Goal: Task Accomplishment & Management: Manage account settings

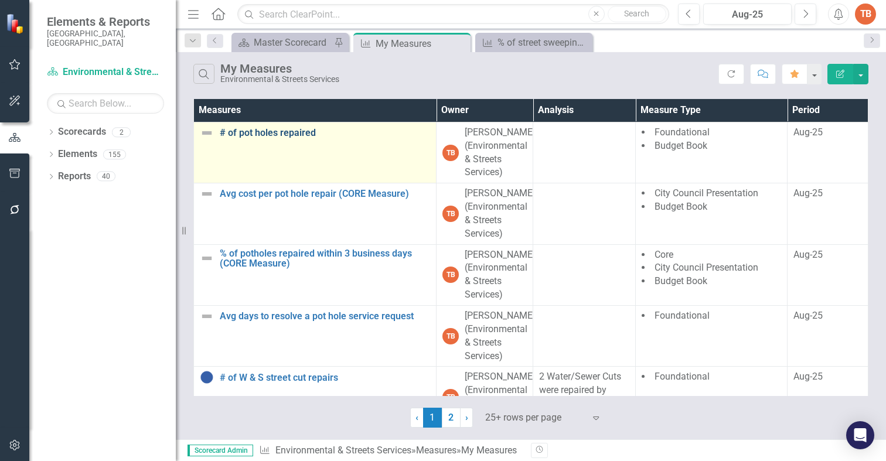
click at [243, 131] on link "# of pot holes repaired" at bounding box center [325, 133] width 210 height 11
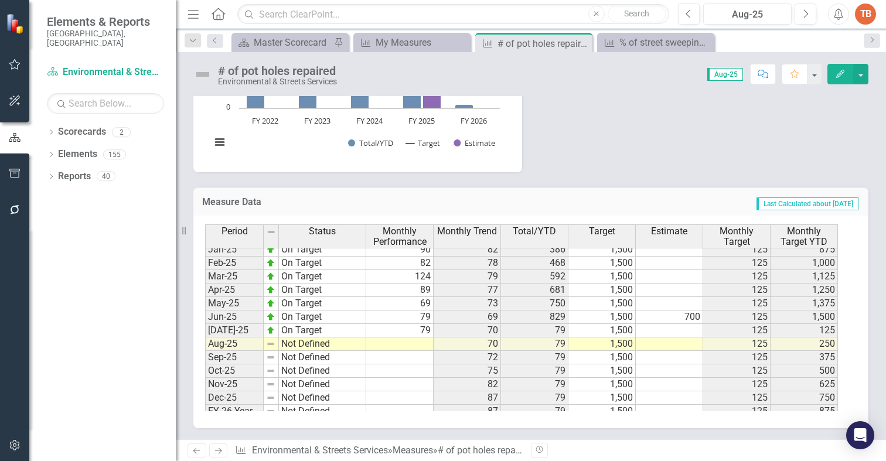
scroll to position [592, 0]
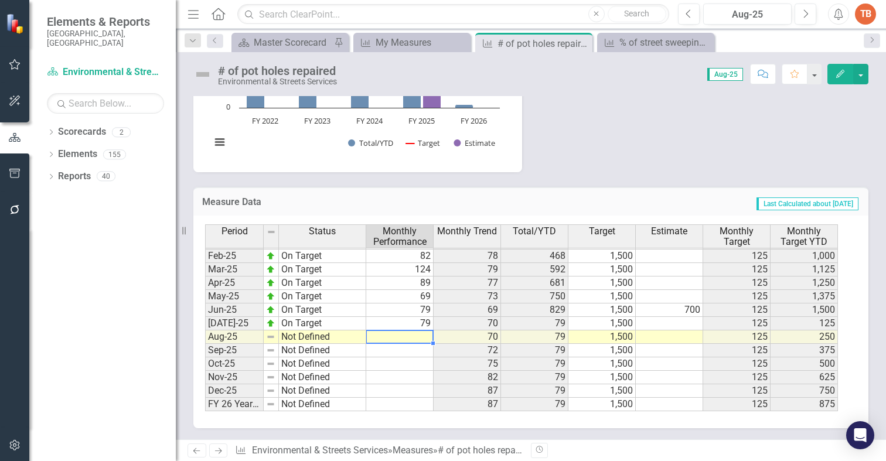
click at [408, 337] on tbody "Oct-23 On Target 71 99 347 1,500 125 500 Nov-23 On Target 49 99 396 1,500 125 6…" at bounding box center [521, 222] width 633 height 378
click at [416, 335] on td at bounding box center [399, 336] width 67 height 13
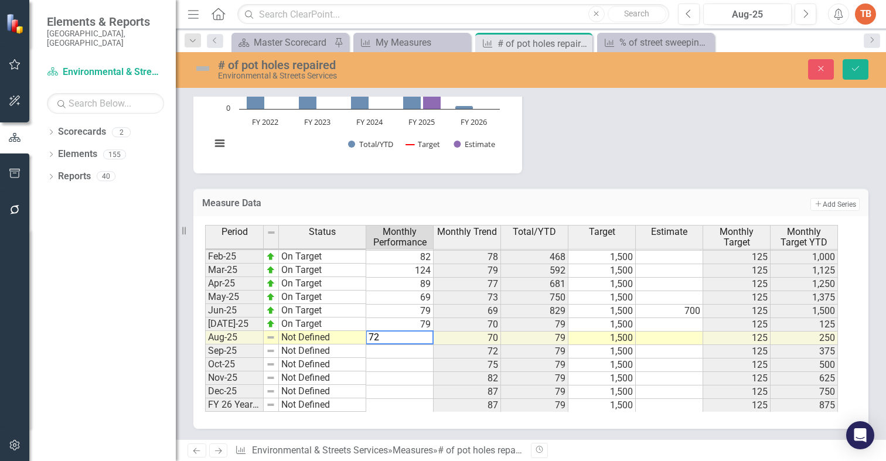
type textarea "72"
click at [291, 338] on td "Not Defined" at bounding box center [322, 337] width 87 height 13
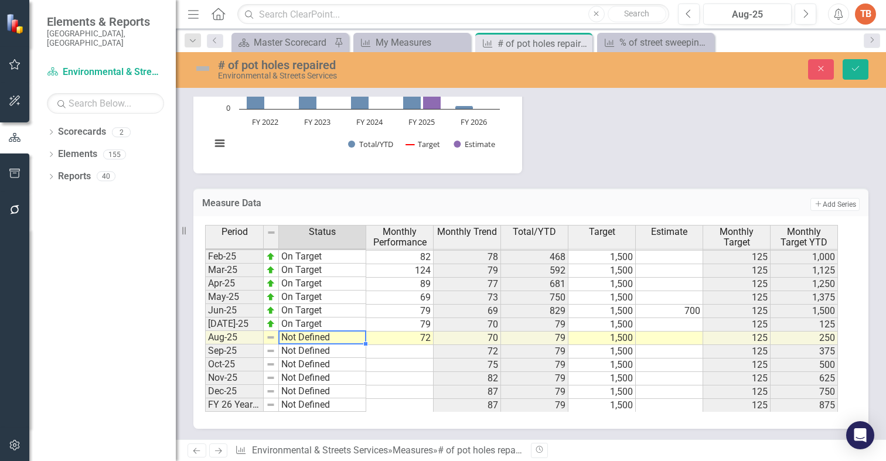
click at [291, 338] on td "Not Defined" at bounding box center [322, 337] width 87 height 13
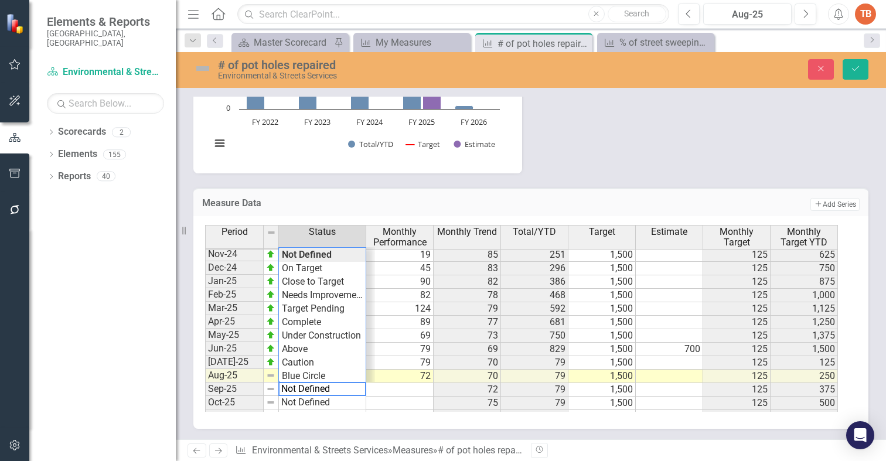
scroll to position [534, 0]
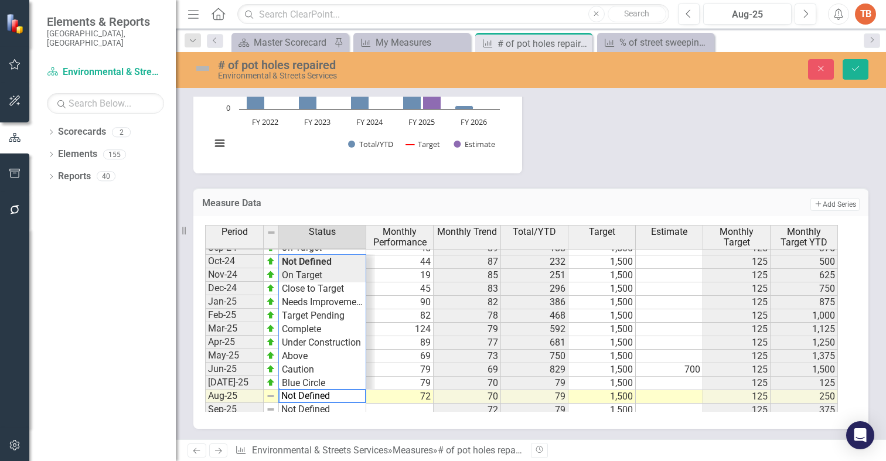
type textarea "On Target"
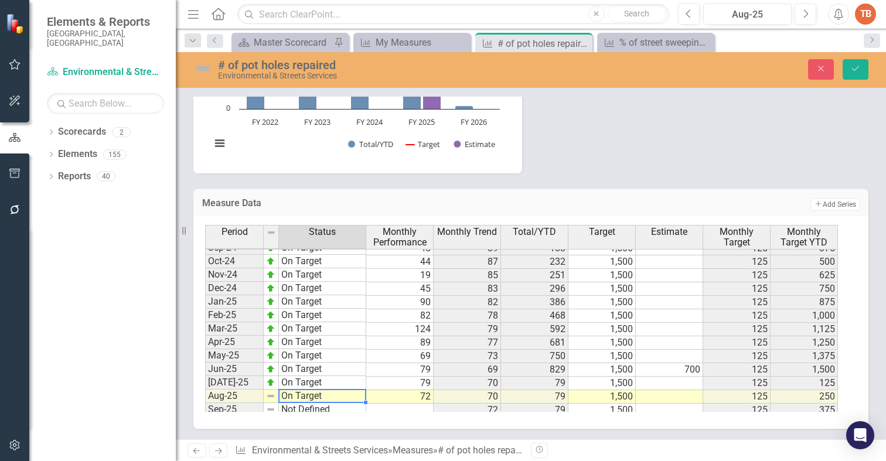
click at [303, 275] on div "Period Status Monthly Performance Monthly Trend Total/YTD Target Estimate Month…" at bounding box center [526, 318] width 643 height 187
click at [857, 68] on icon "submit" at bounding box center [855, 68] width 7 height 5
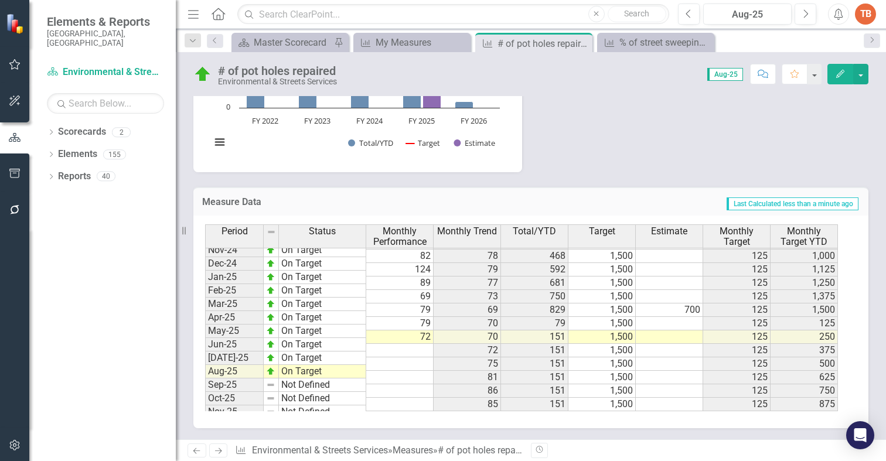
scroll to position [592, 0]
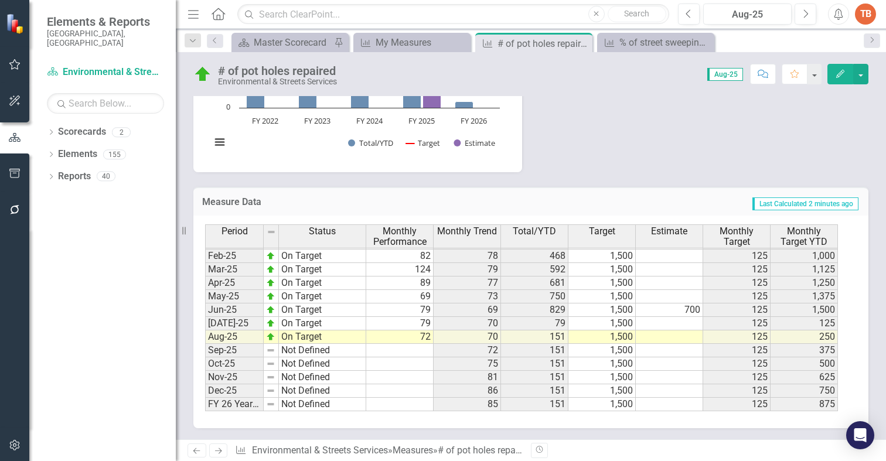
click at [212, 453] on link "Next" at bounding box center [218, 451] width 19 height 14
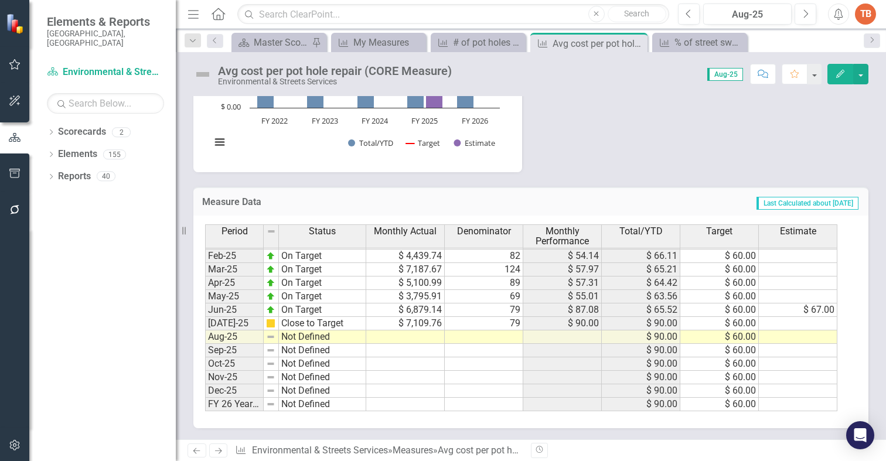
scroll to position [592, 0]
click at [418, 337] on tbody "Jan-24 Close to Target $ 8,402.95 111 $ 75.70 $ 73.09 $ 60.00 Feb-24 Close to T…" at bounding box center [521, 242] width 632 height 337
click at [409, 336] on td at bounding box center [405, 336] width 79 height 13
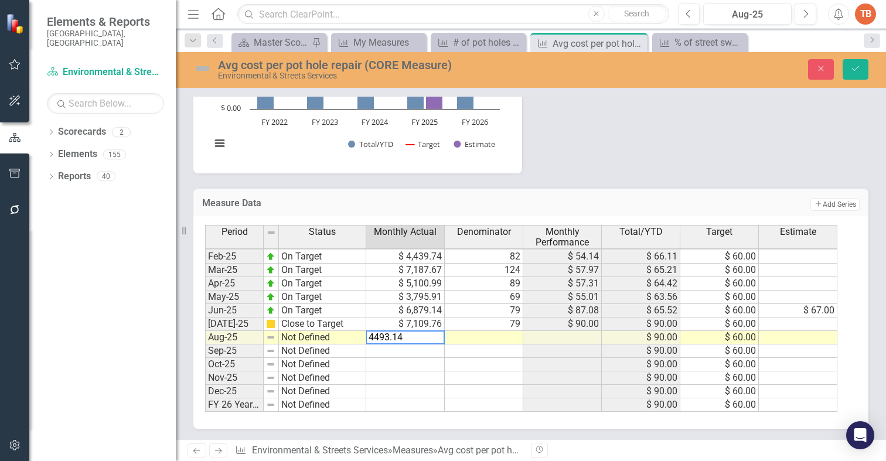
type textarea "4493.14"
click at [483, 338] on td at bounding box center [484, 337] width 79 height 13
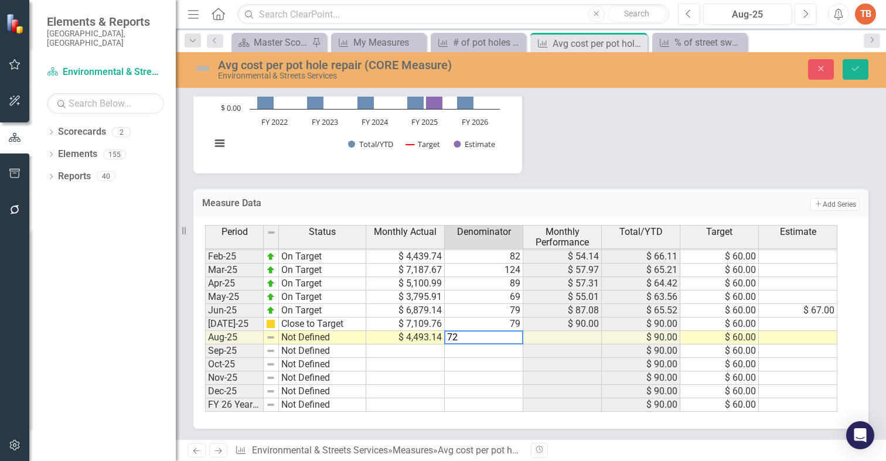
type textarea "72"
click at [292, 336] on td "Not Defined" at bounding box center [322, 337] width 87 height 13
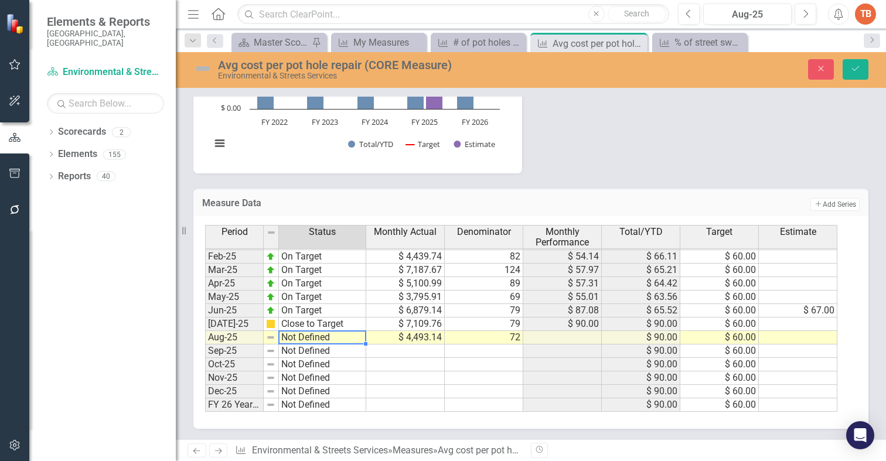
click at [292, 336] on td "Not Defined" at bounding box center [322, 337] width 87 height 13
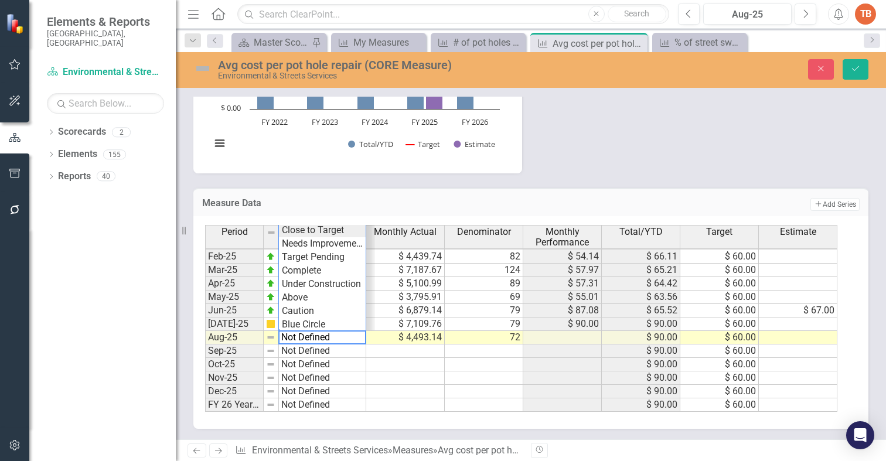
type textarea "Close to Target"
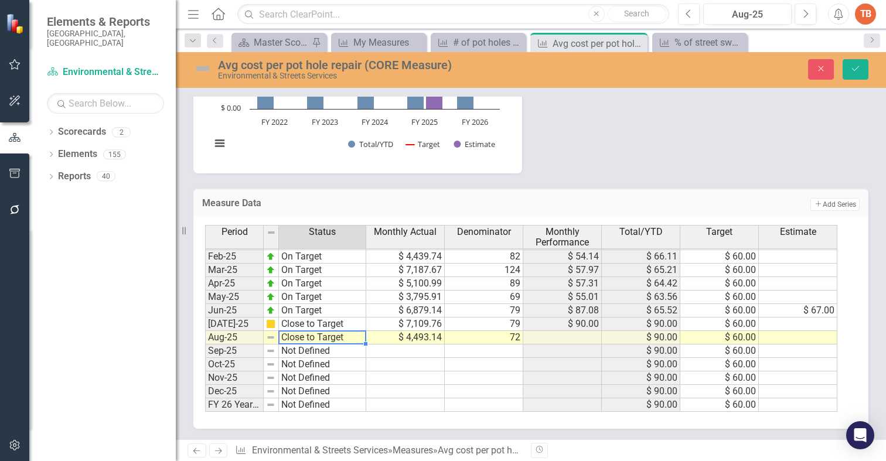
click at [292, 234] on div "Period Status Monthly Actual Denominator Monthly Performance Total/YTD Target E…" at bounding box center [526, 318] width 643 height 187
click at [855, 65] on icon "Save" at bounding box center [855, 68] width 11 height 8
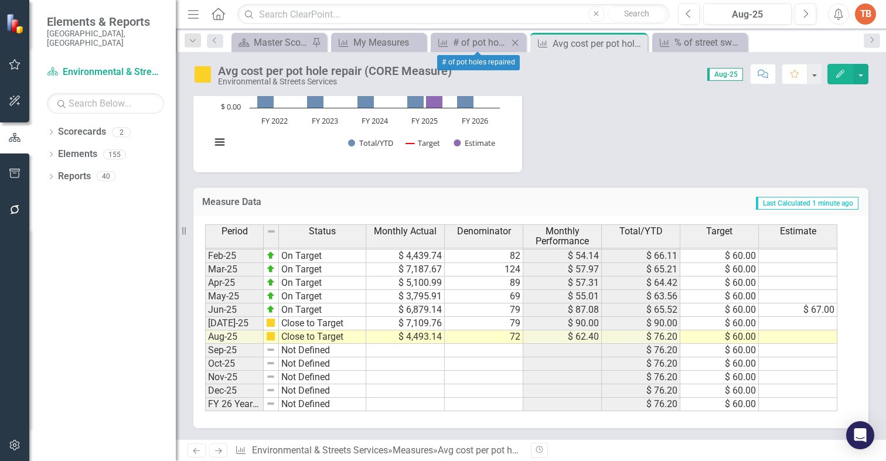
click at [514, 38] on icon "Close" at bounding box center [515, 42] width 12 height 9
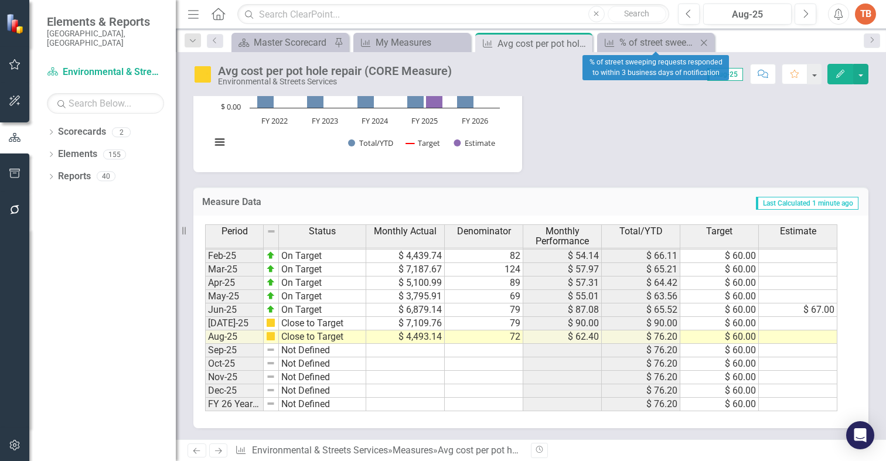
click at [701, 42] on icon "Close" at bounding box center [704, 42] width 12 height 9
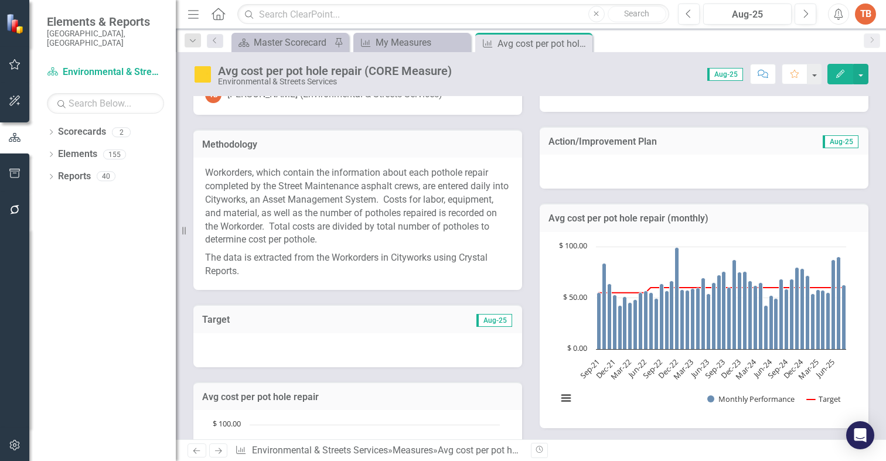
scroll to position [0, 0]
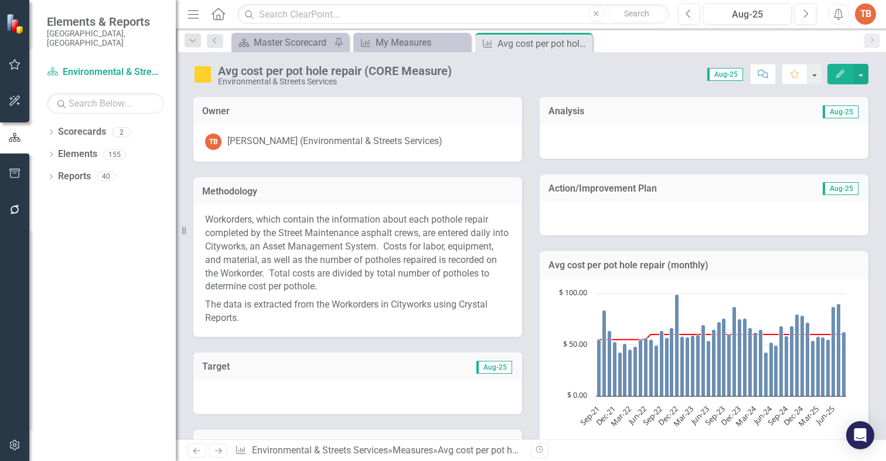
click at [555, 143] on div at bounding box center [704, 142] width 329 height 34
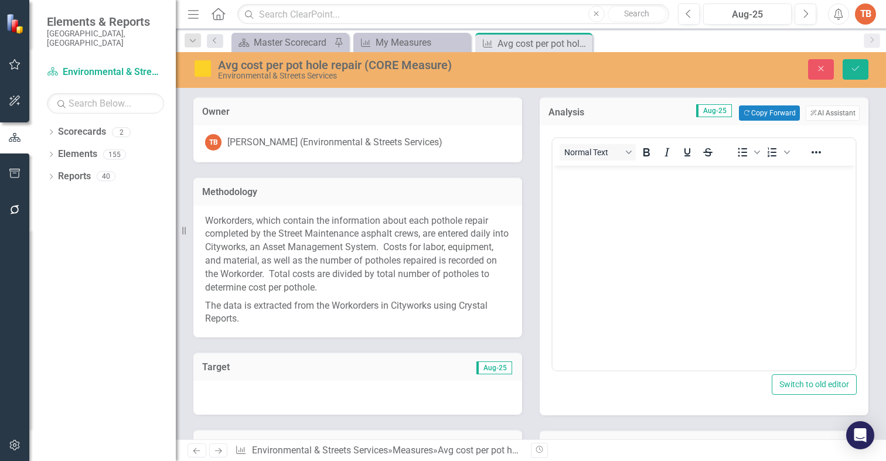
click at [575, 192] on body "Rich Text Area. Press ALT-0 for help." at bounding box center [703, 254] width 303 height 176
click at [748, 112] on button "Copy Forward Copy Forward" at bounding box center [769, 112] width 60 height 15
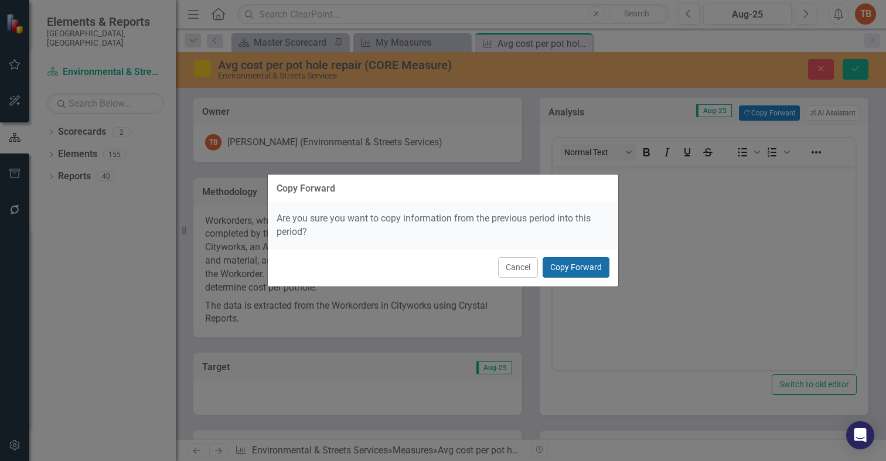
click at [577, 268] on button "Copy Forward" at bounding box center [576, 267] width 67 height 21
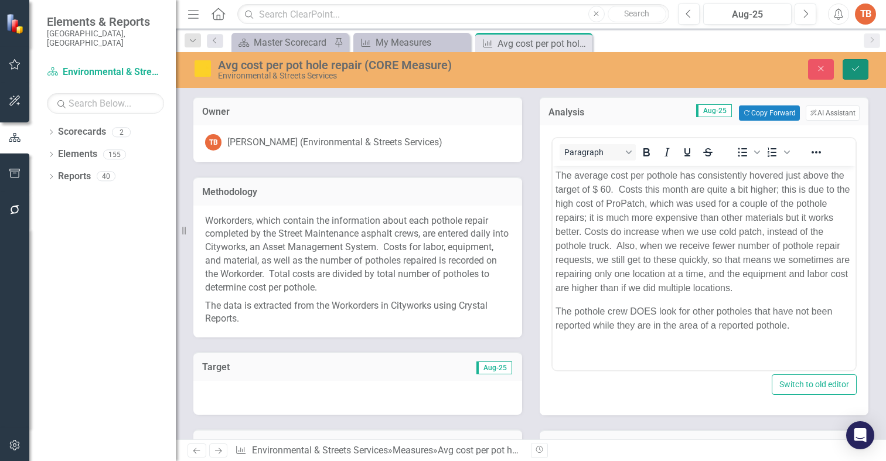
click at [856, 66] on icon "Save" at bounding box center [855, 68] width 11 height 8
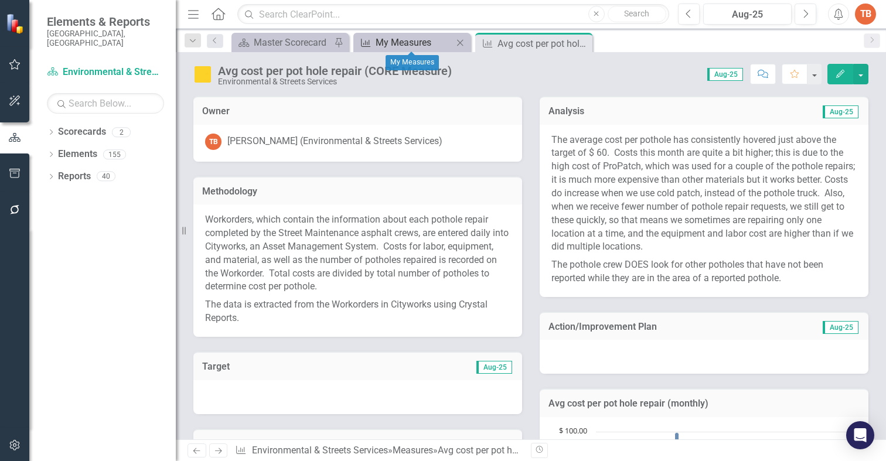
click at [382, 40] on div "My Measures" at bounding box center [414, 42] width 77 height 15
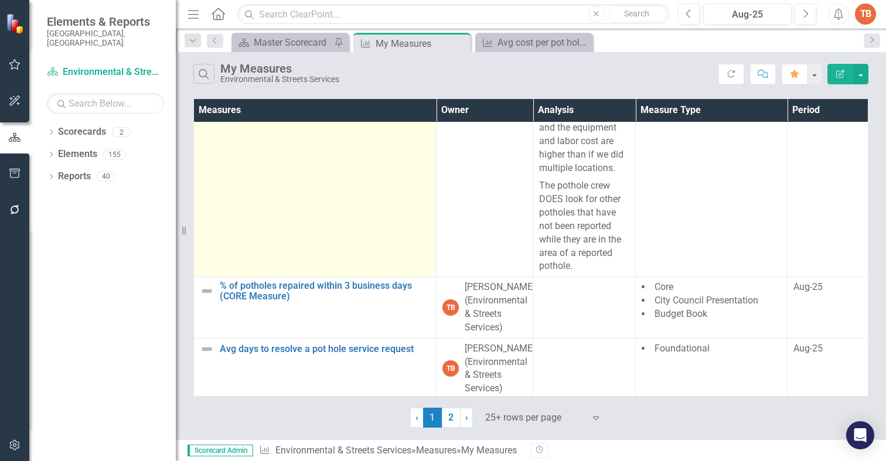
scroll to position [469, 0]
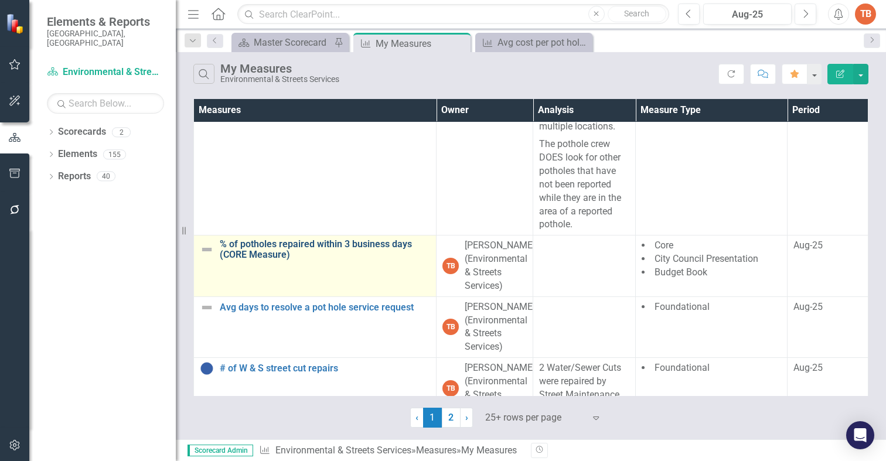
click at [271, 257] on link "% of potholes repaired within 3 business days (CORE Measure)" at bounding box center [325, 249] width 210 height 21
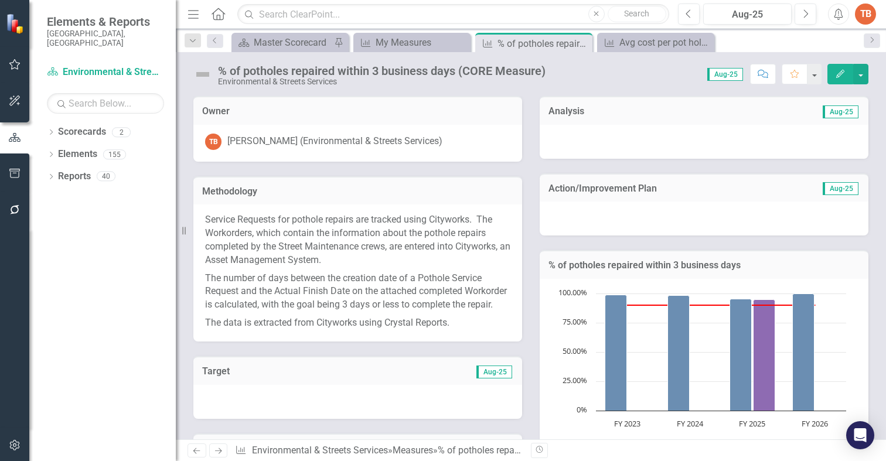
click at [555, 141] on div at bounding box center [704, 142] width 329 height 34
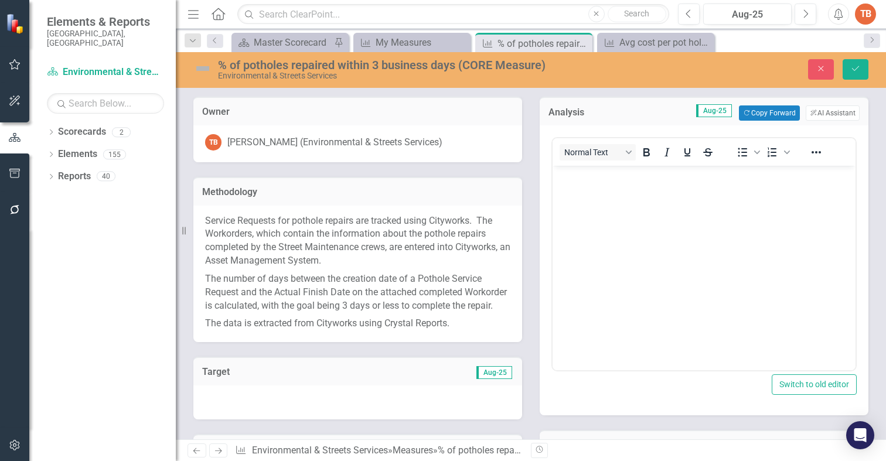
click at [577, 204] on body "Rich Text Area. Press ALT-0 for help." at bounding box center [703, 254] width 303 height 176
click at [740, 111] on button "Copy Forward Copy Forward" at bounding box center [769, 112] width 60 height 15
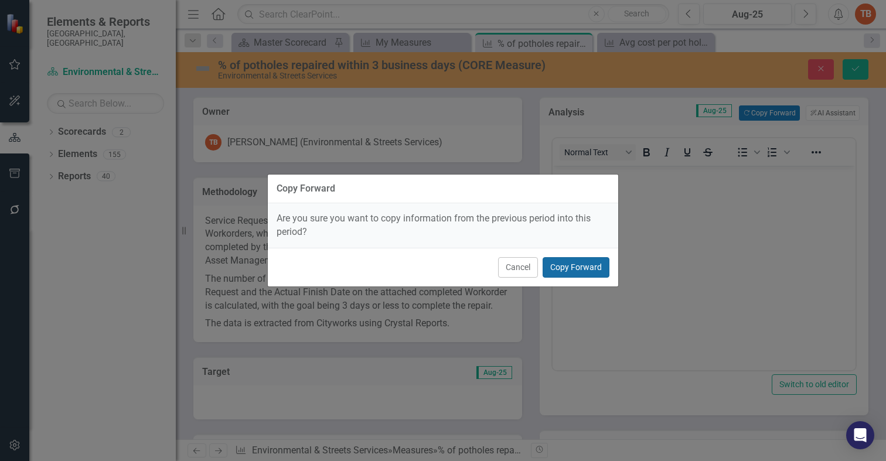
click at [578, 263] on button "Copy Forward" at bounding box center [576, 267] width 67 height 21
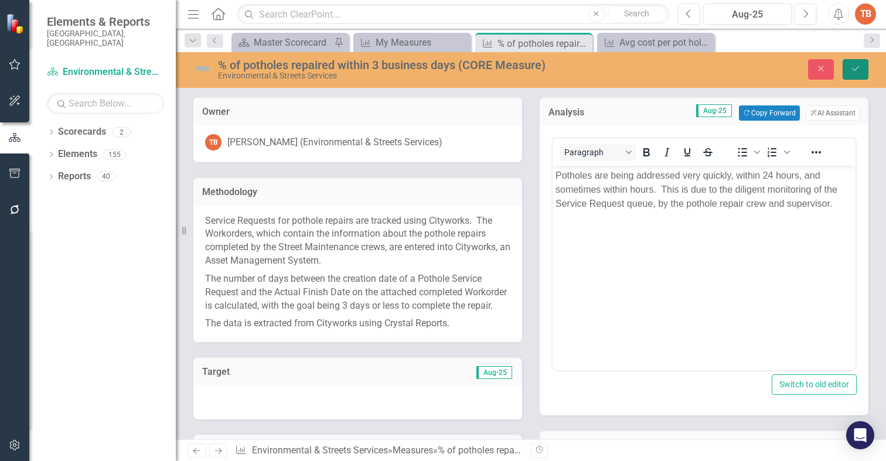
click at [858, 67] on icon "Save" at bounding box center [855, 68] width 11 height 8
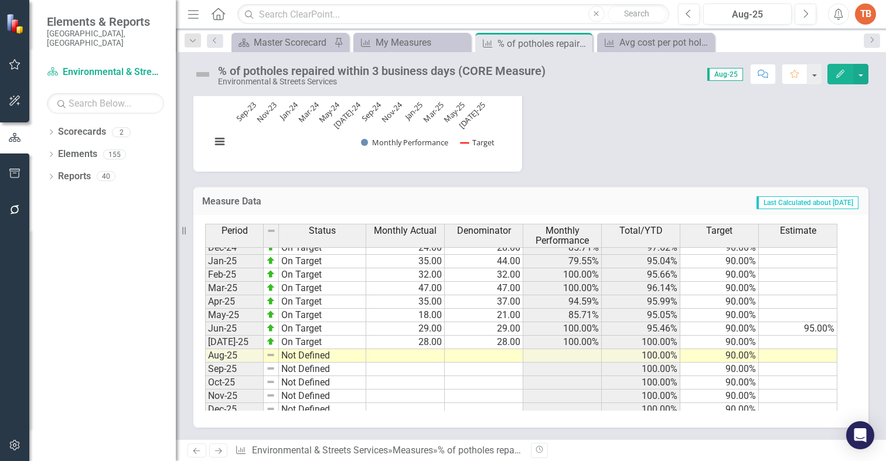
scroll to position [592, 0]
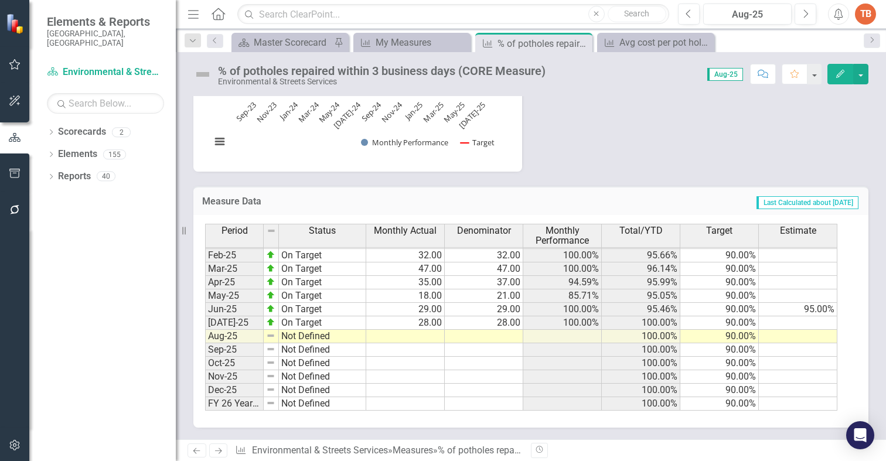
click at [400, 336] on tbody "Sep-23 On Target 2.00 2.00 100.00% 100.00% 90.00% Oct-23 On Target 12.00 13.00 …" at bounding box center [521, 214] width 632 height 391
click at [418, 335] on td at bounding box center [405, 336] width 79 height 13
click at [422, 335] on td at bounding box center [405, 336] width 79 height 13
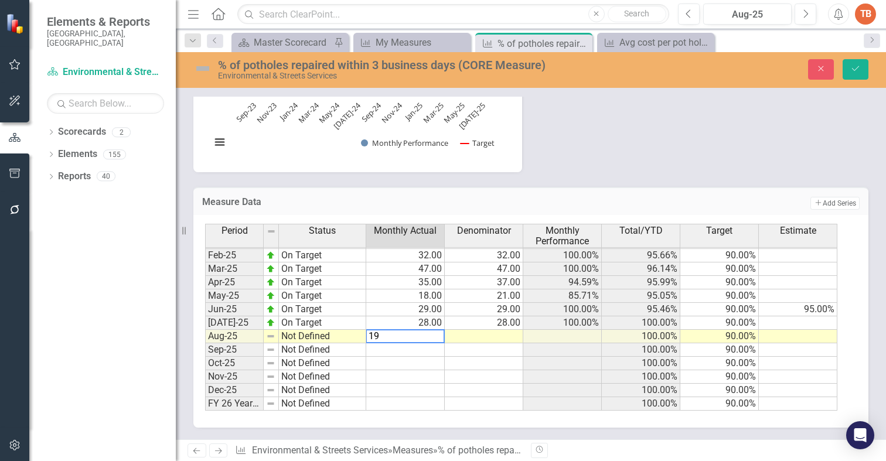
type textarea "19"
click at [503, 337] on td at bounding box center [484, 336] width 79 height 13
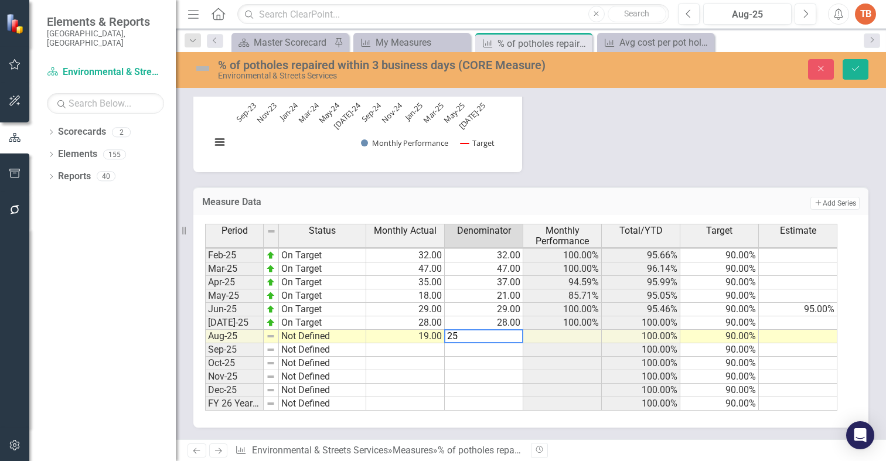
type textarea "25"
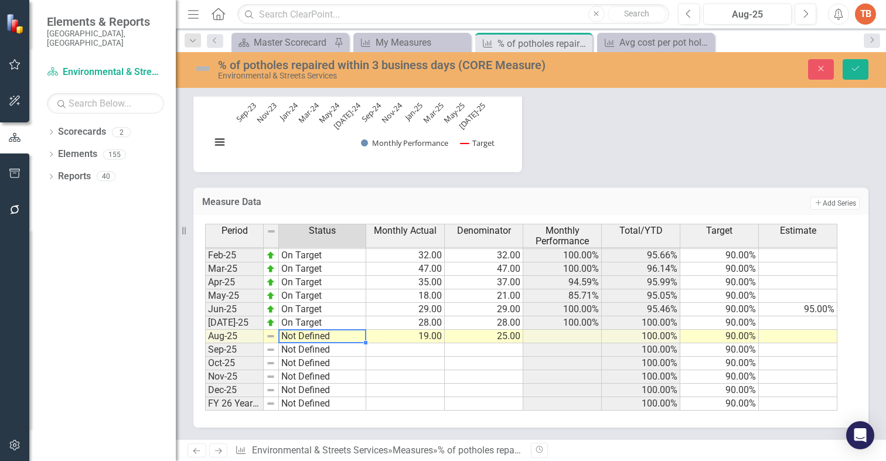
click at [295, 339] on td "Not Defined" at bounding box center [322, 336] width 87 height 13
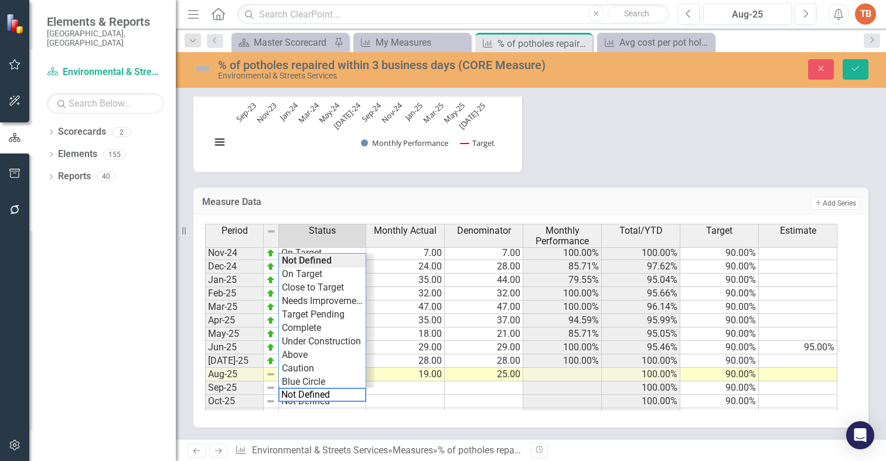
scroll to position [534, 0]
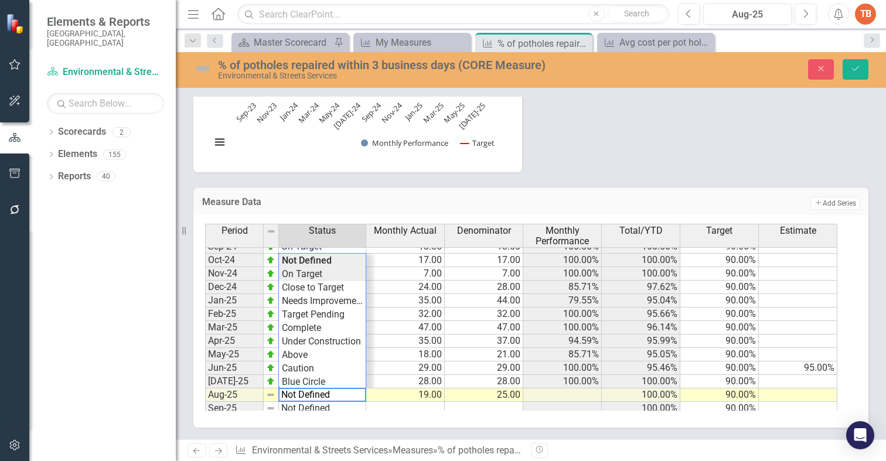
type textarea "On Target"
click at [316, 276] on div "Period Status Monthly Actual Denominator Monthly Performance Total/YTD Target E…" at bounding box center [526, 317] width 643 height 187
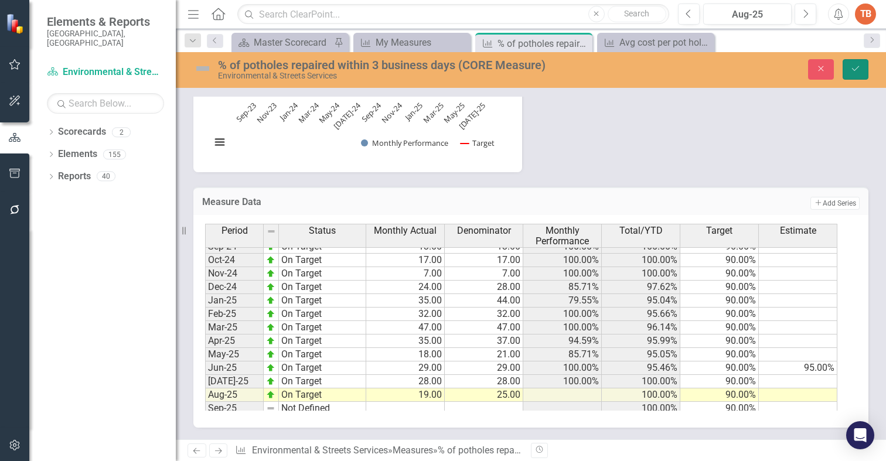
click at [855, 68] on icon "Save" at bounding box center [855, 68] width 11 height 8
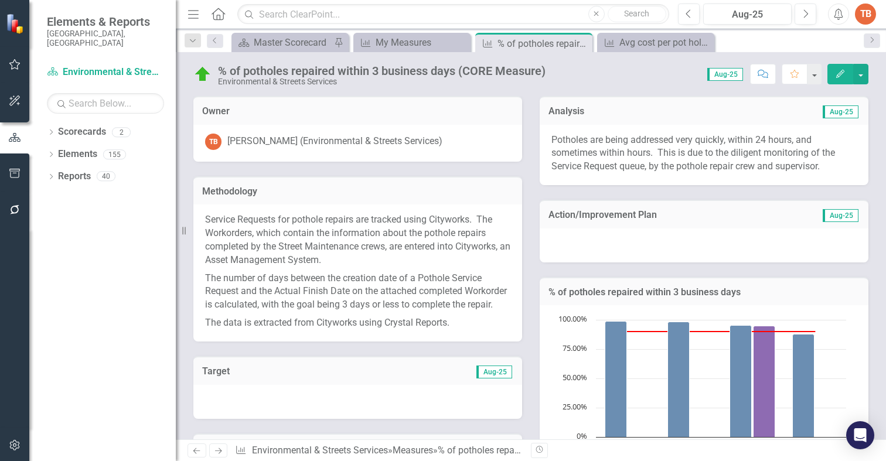
scroll to position [500, 0]
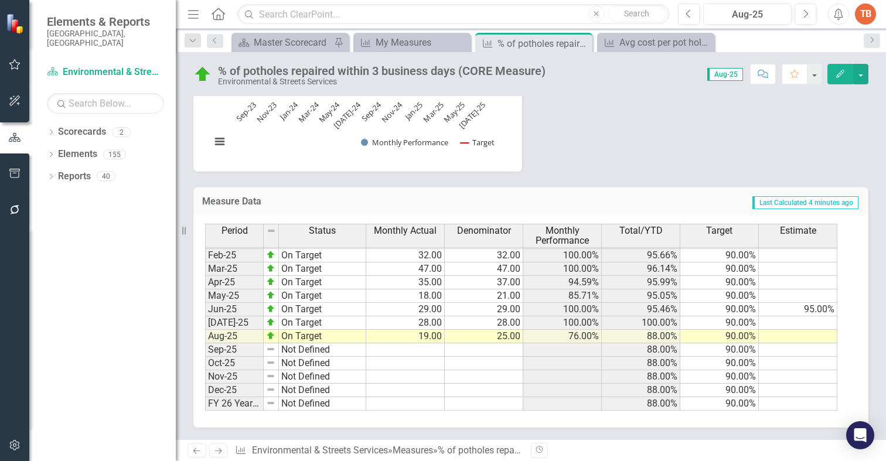
click at [212, 454] on link "Next" at bounding box center [218, 451] width 19 height 14
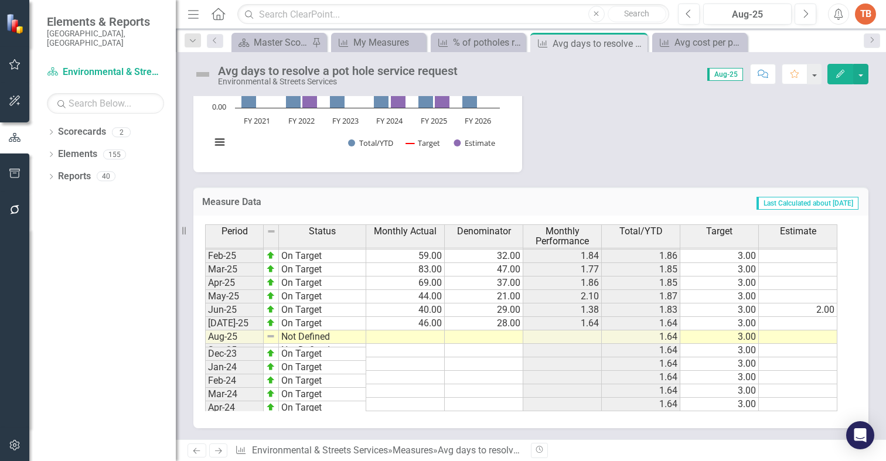
scroll to position [592, 0]
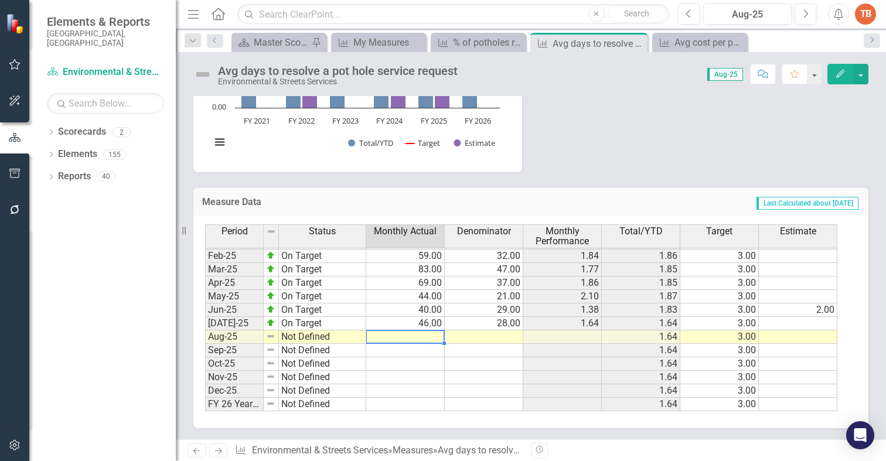
click at [406, 334] on tbody "Jan-24 On Target 68.00 35.00 1.94 1.67 3.00 Feb-24 On Target 52.00 29.00 1.79 1…" at bounding box center [521, 242] width 632 height 337
click at [410, 337] on td at bounding box center [405, 336] width 79 height 13
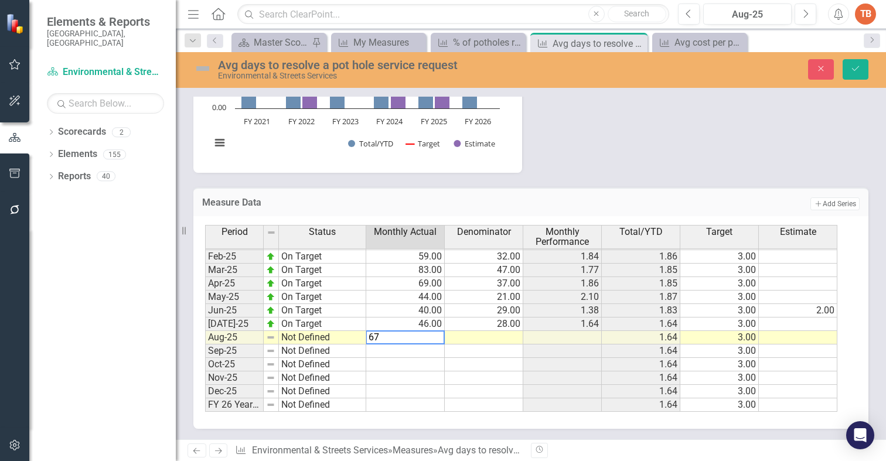
type textarea "67"
click at [487, 339] on td at bounding box center [484, 337] width 79 height 13
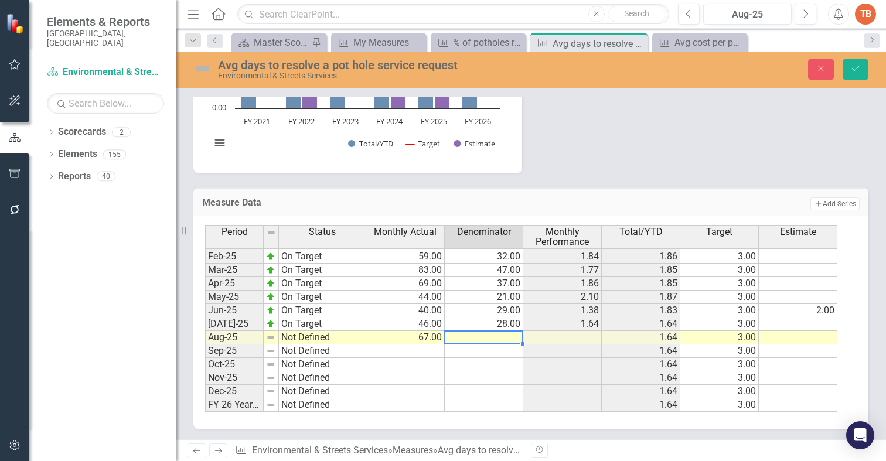
click at [490, 337] on td at bounding box center [484, 337] width 79 height 13
type textarea "25"
click at [295, 337] on td "Not Defined" at bounding box center [322, 337] width 87 height 13
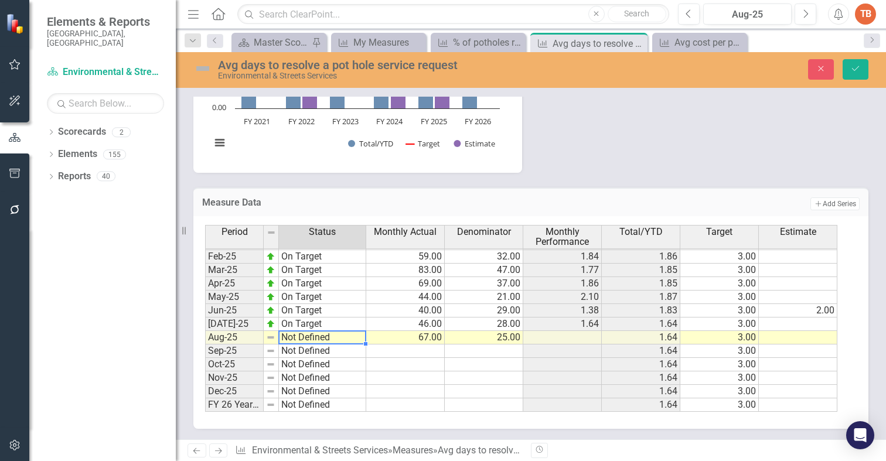
click at [295, 337] on td "Not Defined" at bounding box center [322, 337] width 87 height 13
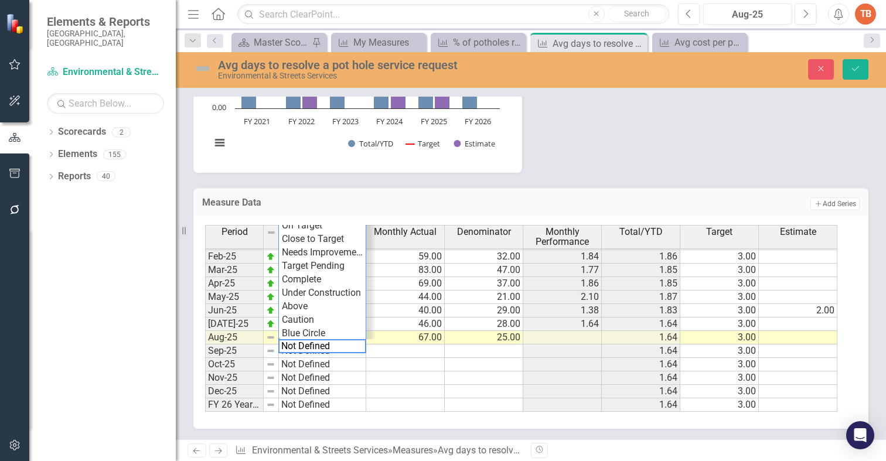
scroll to position [534, 0]
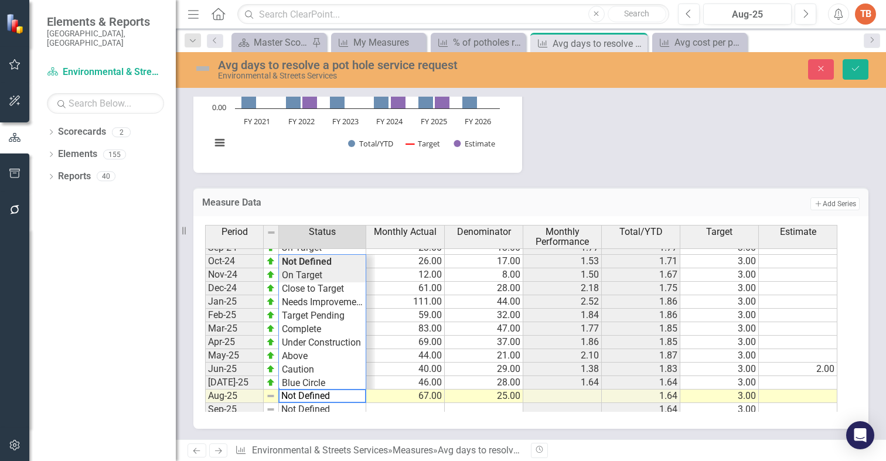
type textarea "On Target"
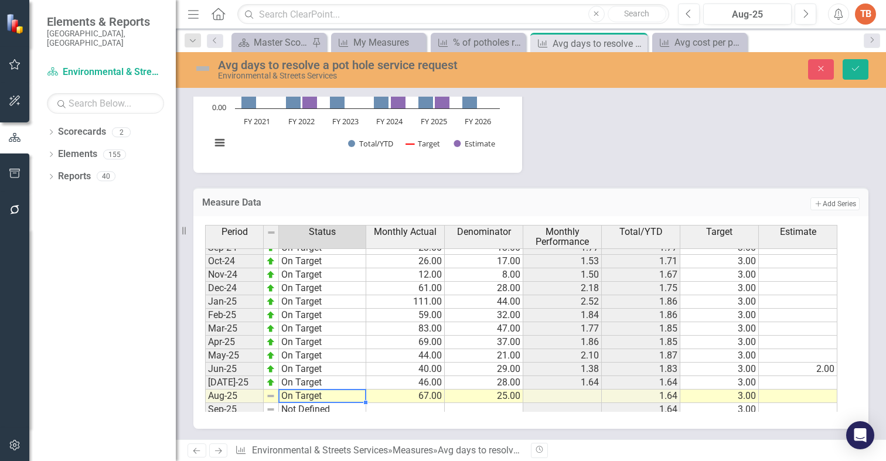
click at [318, 272] on div "Period Status Monthly Actual Denominator Monthly Performance Total/YTD Target E…" at bounding box center [526, 318] width 643 height 187
click at [855, 65] on icon "Save" at bounding box center [855, 68] width 11 height 8
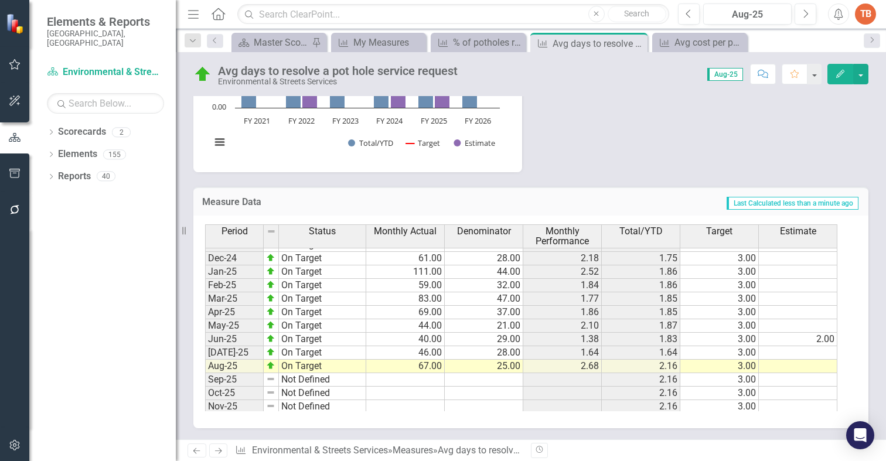
scroll to position [592, 0]
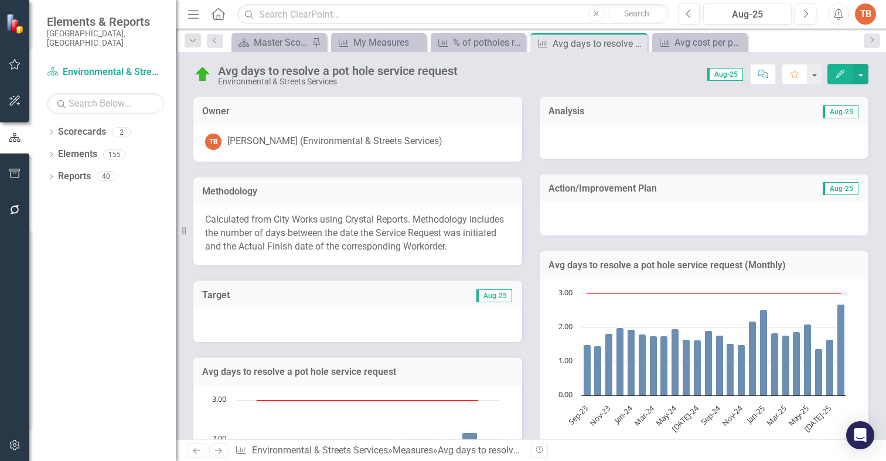
click at [560, 139] on div at bounding box center [704, 142] width 329 height 34
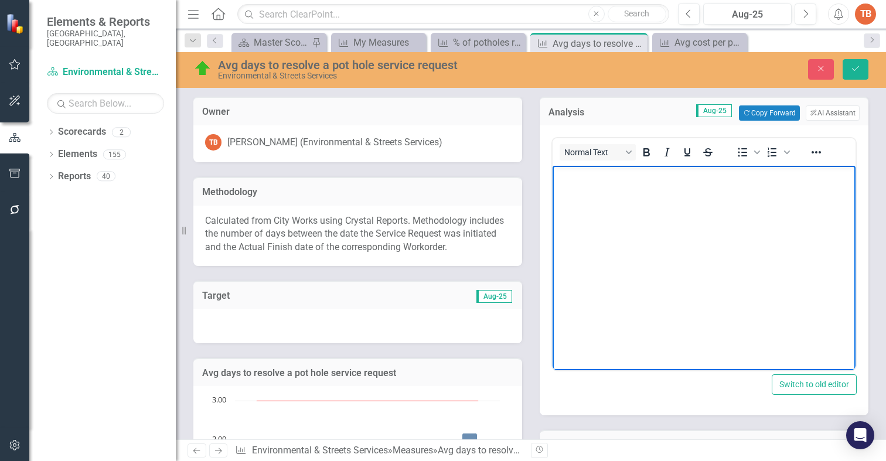
click at [581, 199] on body "Rich Text Area. Press ALT-0 for help." at bounding box center [703, 254] width 303 height 176
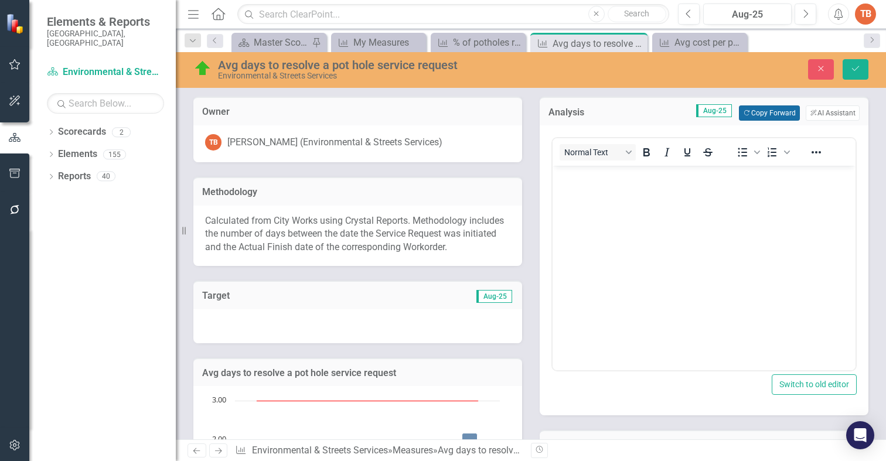
click at [748, 114] on button "Copy Forward Copy Forward" at bounding box center [769, 112] width 60 height 15
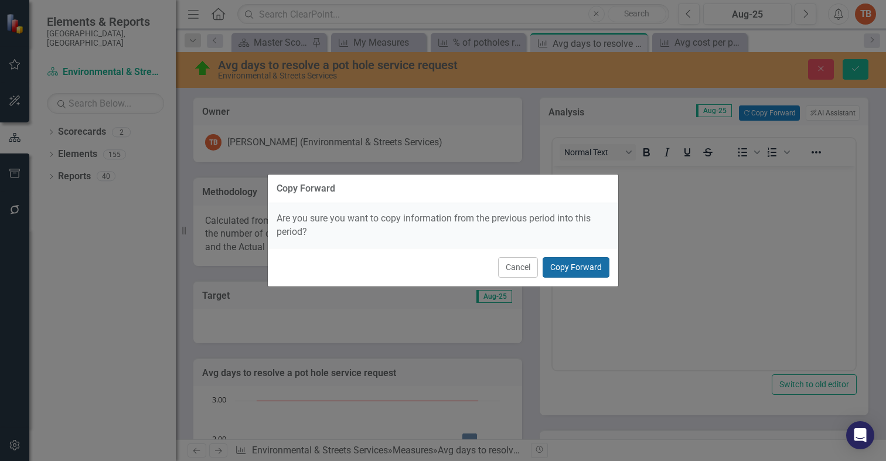
click at [571, 267] on button "Copy Forward" at bounding box center [576, 267] width 67 height 21
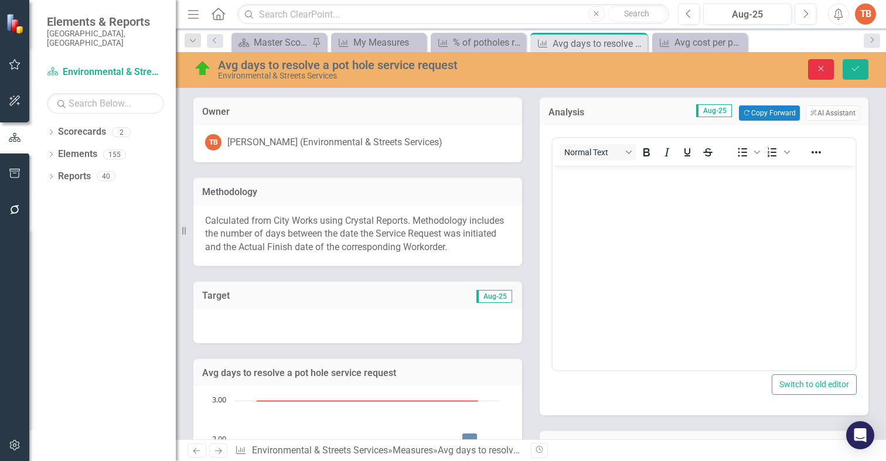
click at [822, 68] on icon "button" at bounding box center [820, 68] width 5 height 5
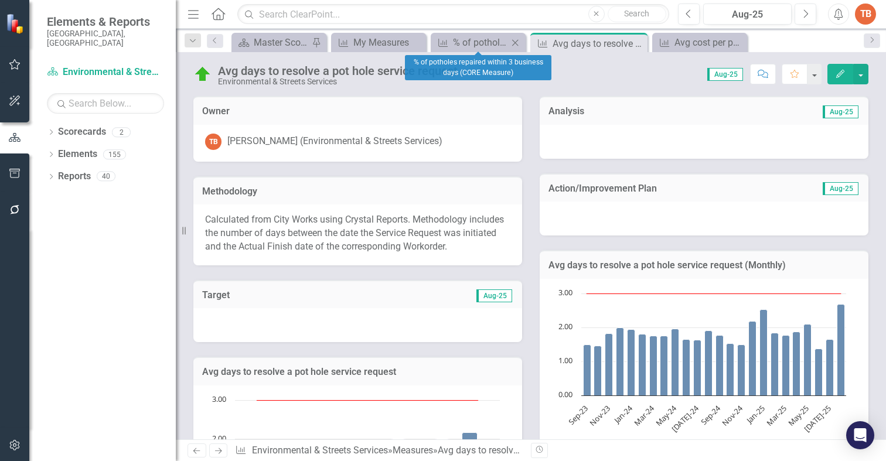
click at [516, 40] on icon "Close" at bounding box center [515, 42] width 12 height 9
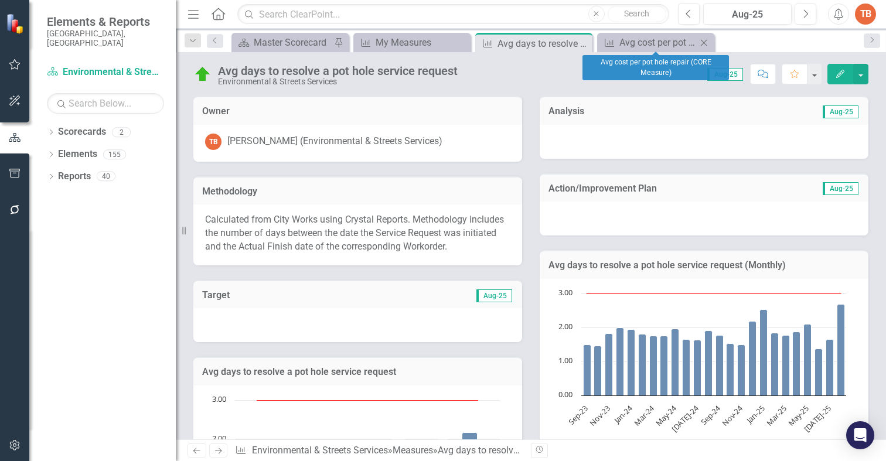
click at [704, 42] on icon at bounding box center [704, 42] width 6 height 6
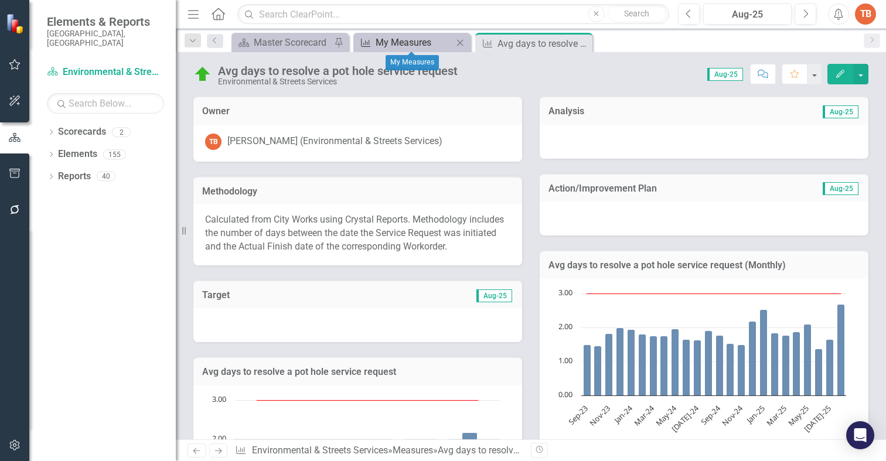
click at [394, 42] on div "My Measures" at bounding box center [414, 42] width 77 height 15
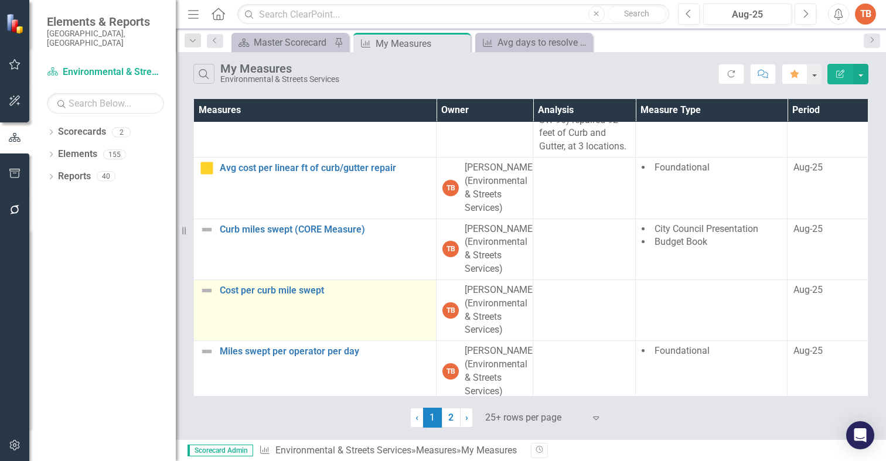
scroll to position [2000, 0]
